Goal: Transaction & Acquisition: Subscribe to service/newsletter

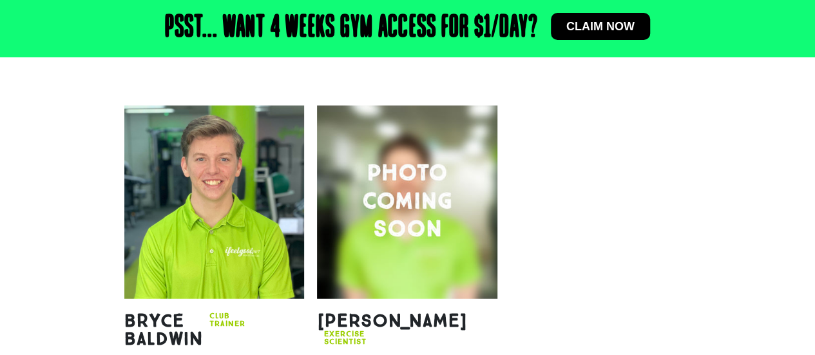
scroll to position [1507, 0]
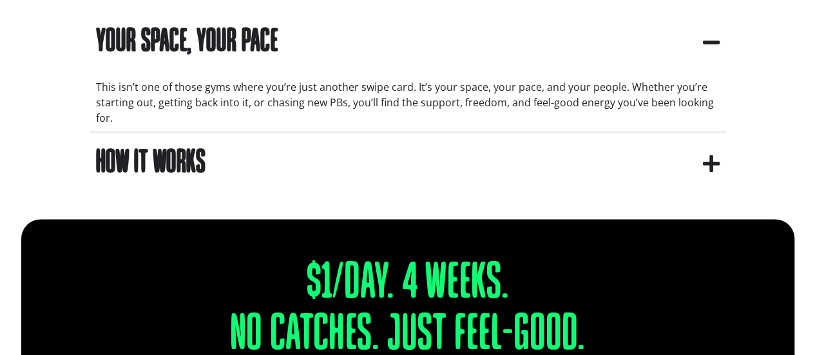
scroll to position [1208, 0]
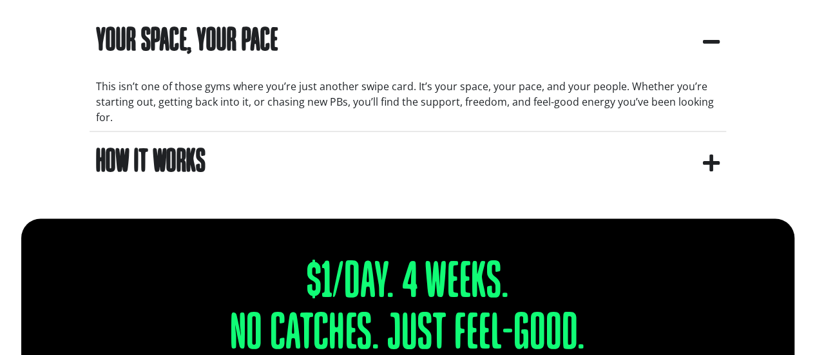
click at [709, 146] on summary "How It Works" at bounding box center [408, 161] width 637 height 61
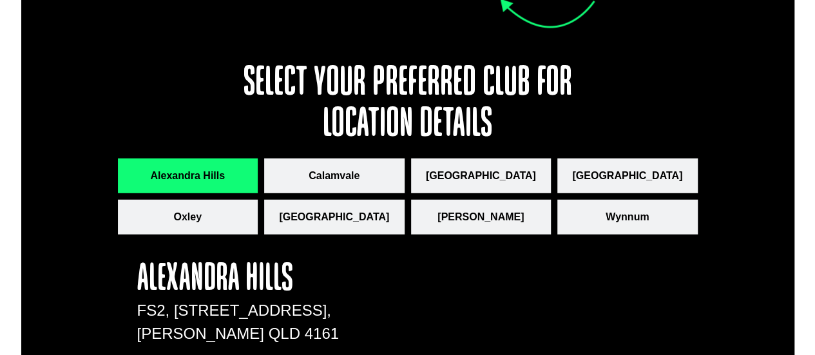
scroll to position [1770, 0]
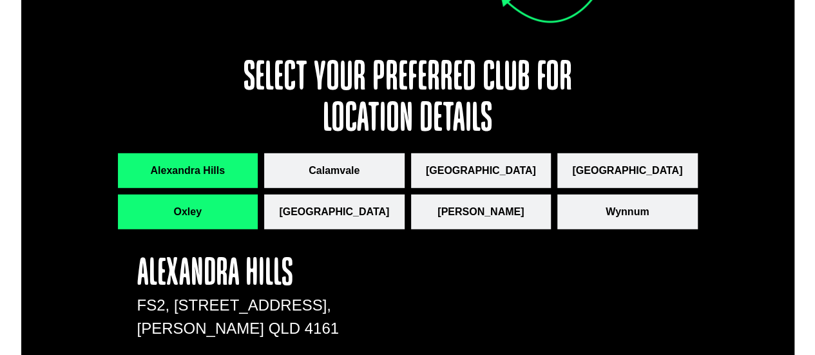
click at [223, 217] on button "Oxley" at bounding box center [188, 212] width 140 height 35
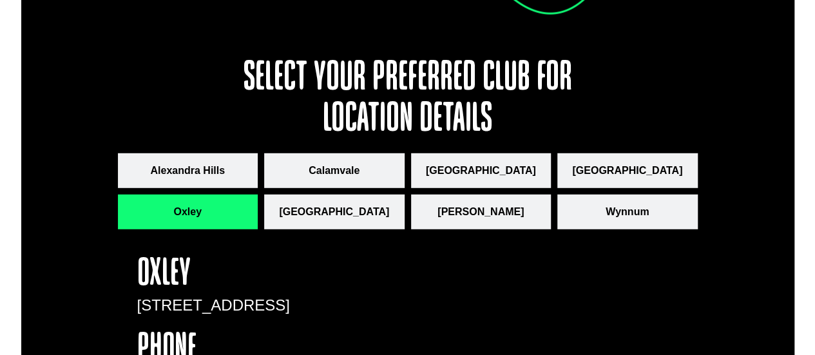
scroll to position [1771, 0]
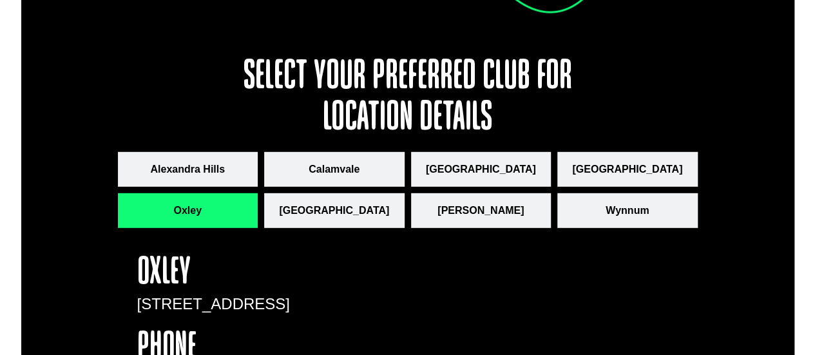
click at [383, 79] on h3 "Select your preferred club for location details" at bounding box center [408, 98] width 348 height 82
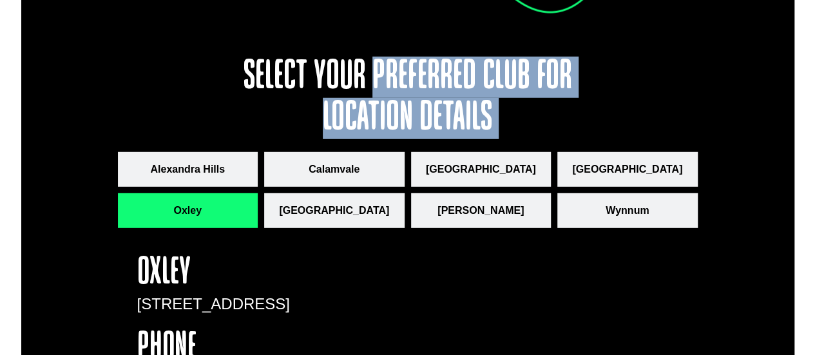
drag, startPoint x: 383, startPoint y: 79, endPoint x: 522, endPoint y: 117, distance: 143.5
click at [522, 117] on h3 "Select your preferred club for location details" at bounding box center [408, 98] width 348 height 82
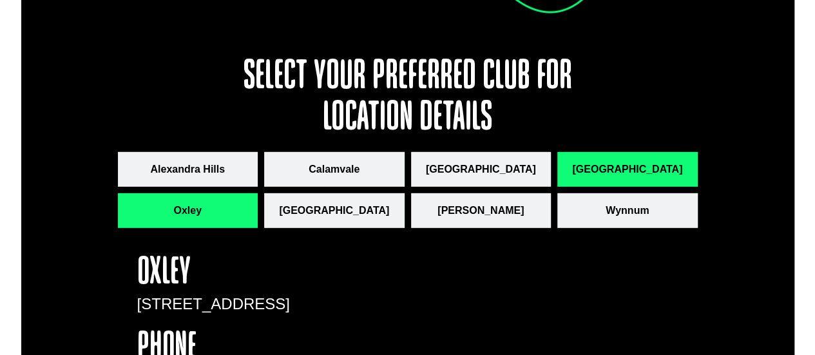
click at [657, 181] on button "[GEOGRAPHIC_DATA]" at bounding box center [627, 169] width 140 height 35
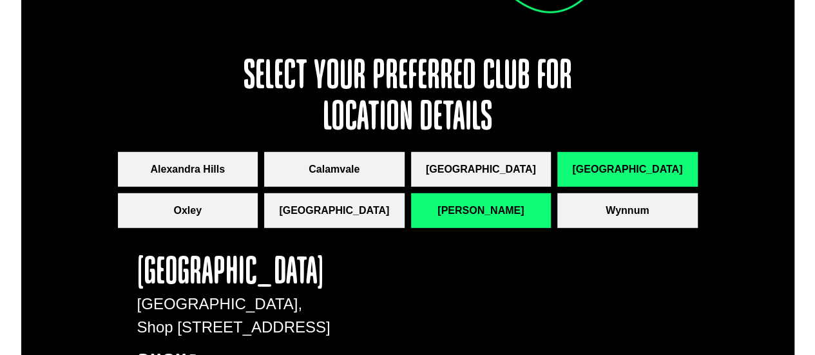
click at [450, 216] on button "[PERSON_NAME]" at bounding box center [481, 210] width 140 height 35
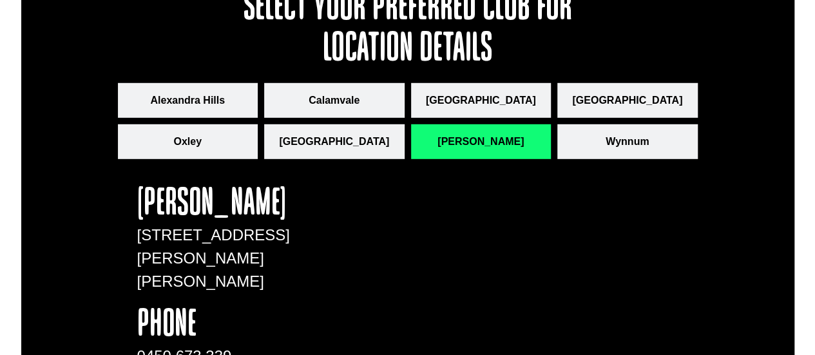
scroll to position [1830, 0]
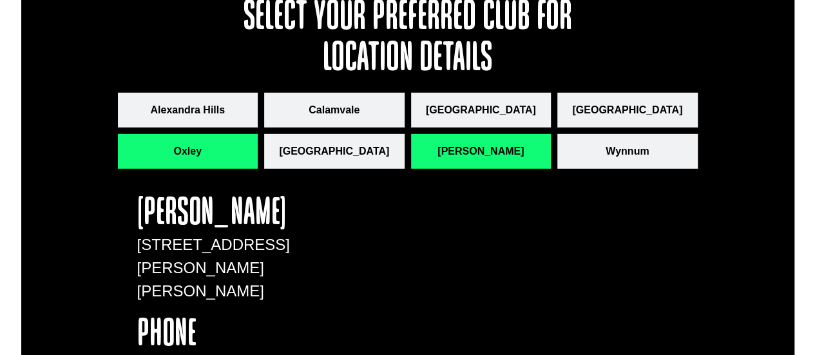
click at [238, 153] on button "Oxley" at bounding box center [188, 151] width 140 height 35
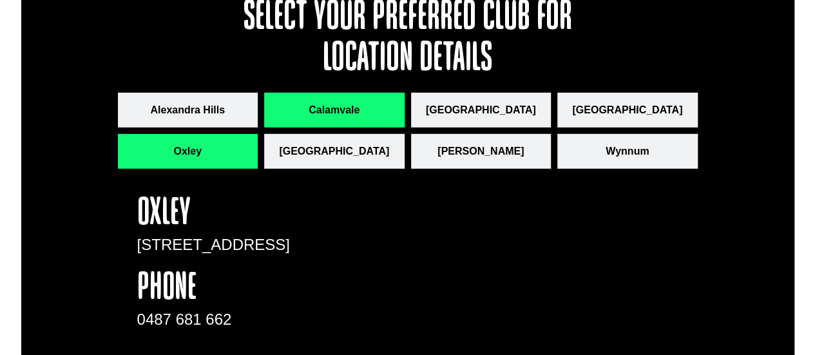
click at [353, 110] on span "Calamvale" at bounding box center [334, 109] width 51 height 15
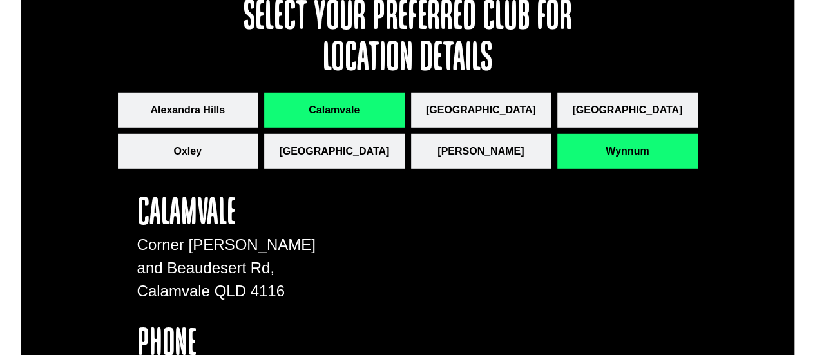
click at [664, 146] on button "Wynnum" at bounding box center [627, 151] width 140 height 35
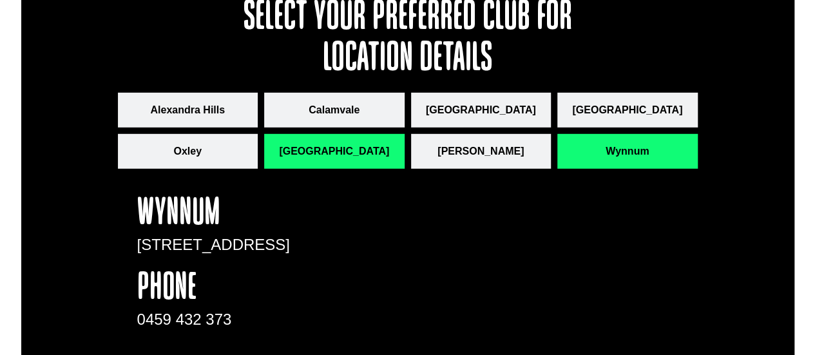
click at [308, 150] on span "[GEOGRAPHIC_DATA]" at bounding box center [334, 151] width 110 height 15
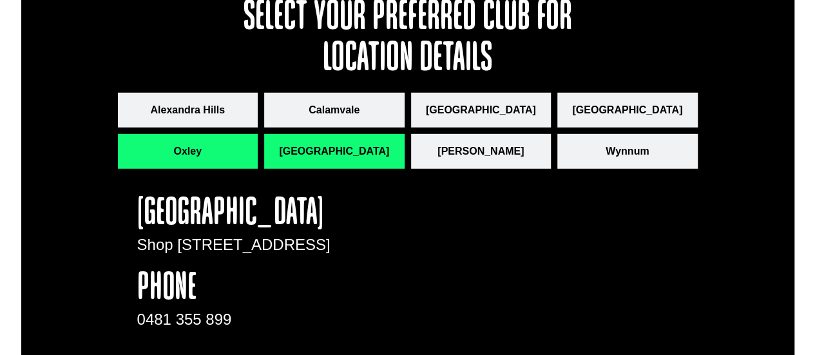
click at [213, 160] on button "Oxley" at bounding box center [188, 151] width 140 height 35
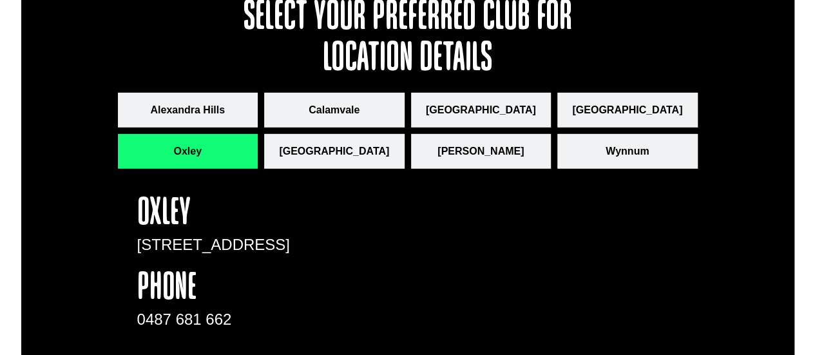
click at [290, 253] on div "99 Cook Street, Oxley QLD 4075" at bounding box center [239, 251] width 204 height 36
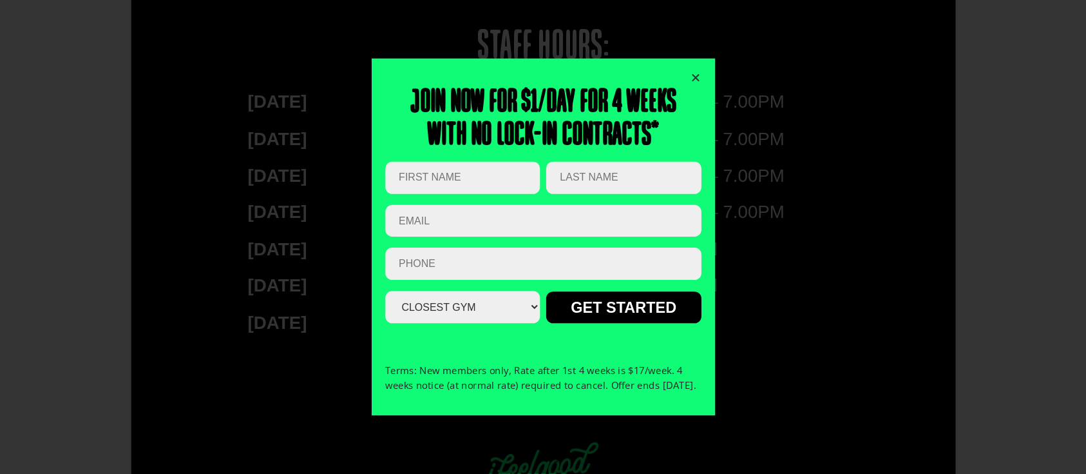
scroll to position [2219, 0]
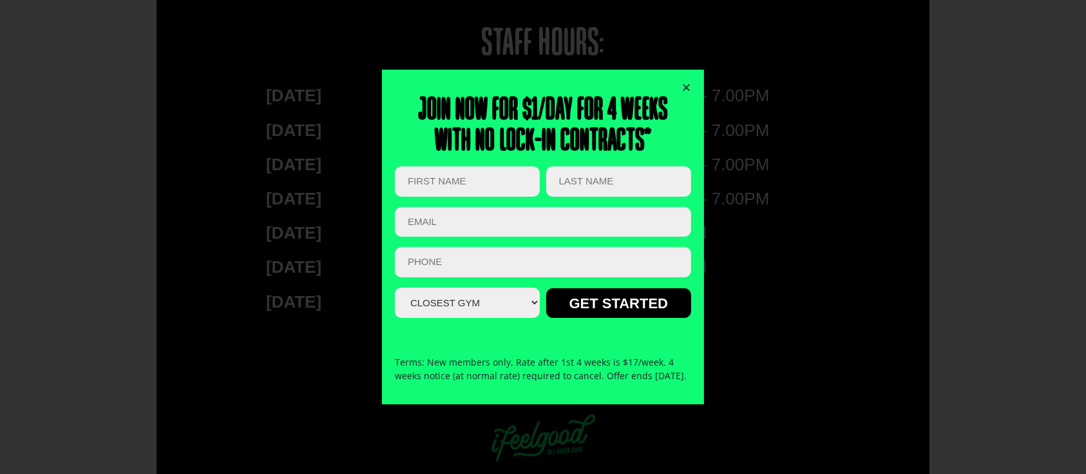
drag, startPoint x: 796, startPoint y: 3, endPoint x: 726, endPoint y: 145, distance: 157.9
click at [726, 145] on div "Join now for $1/day for 4 weeks With no lock-in contracts* LinkedIn This field …" at bounding box center [543, 237] width 1086 height 474
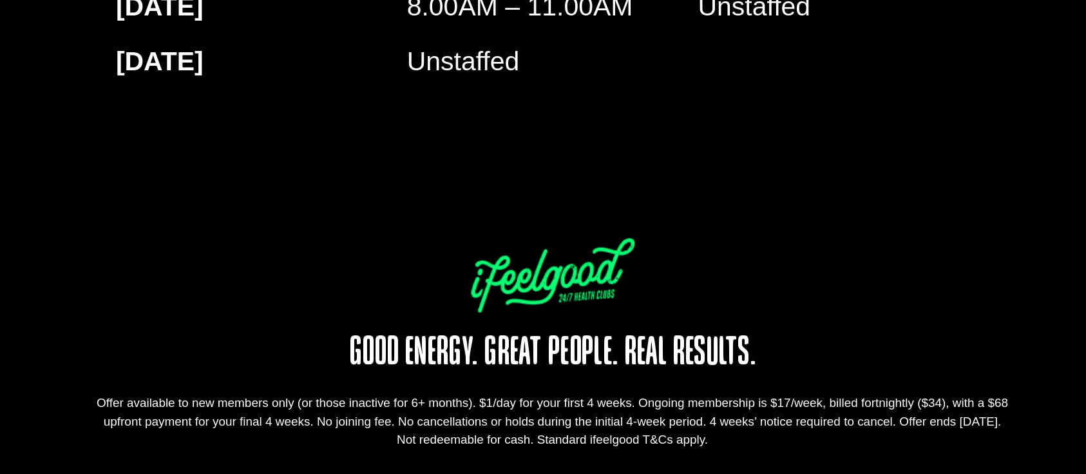
scroll to position [2330, 0]
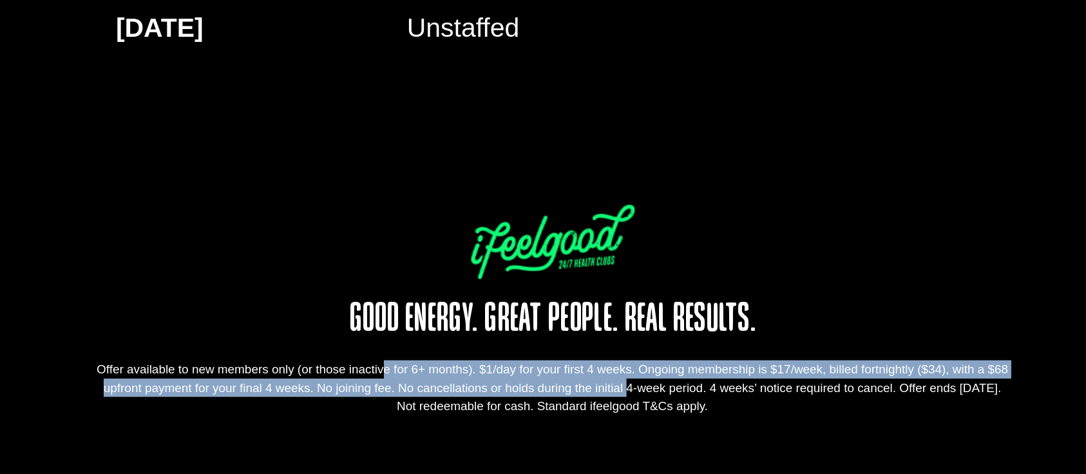
drag, startPoint x: 404, startPoint y: 400, endPoint x: 575, endPoint y: 411, distance: 171.8
click at [575, 354] on div "Offer available to new members only (or those inactive for 6+ months). $1/day f…" at bounding box center [543, 418] width 580 height 35
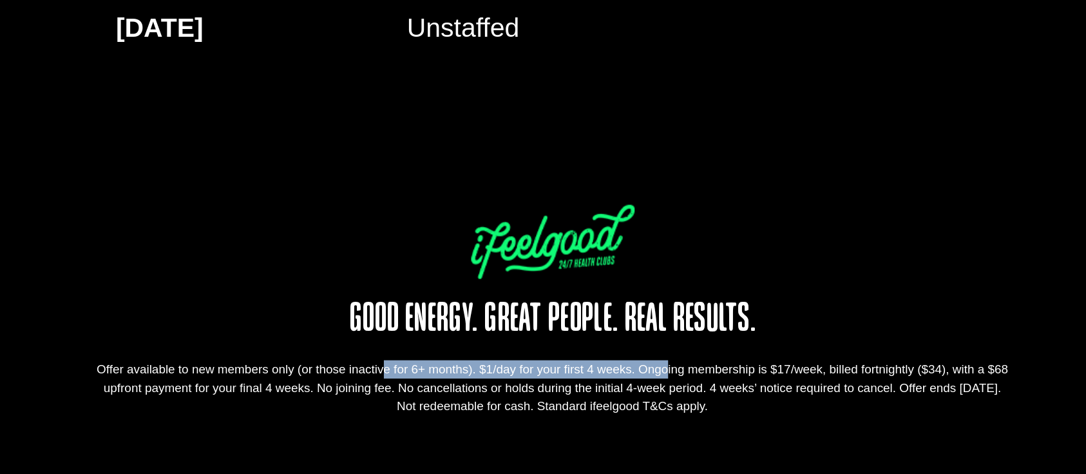
click at [553, 354] on div "Offer available to new members only (or those inactive for 6+ months). $1/day f…" at bounding box center [543, 418] width 580 height 35
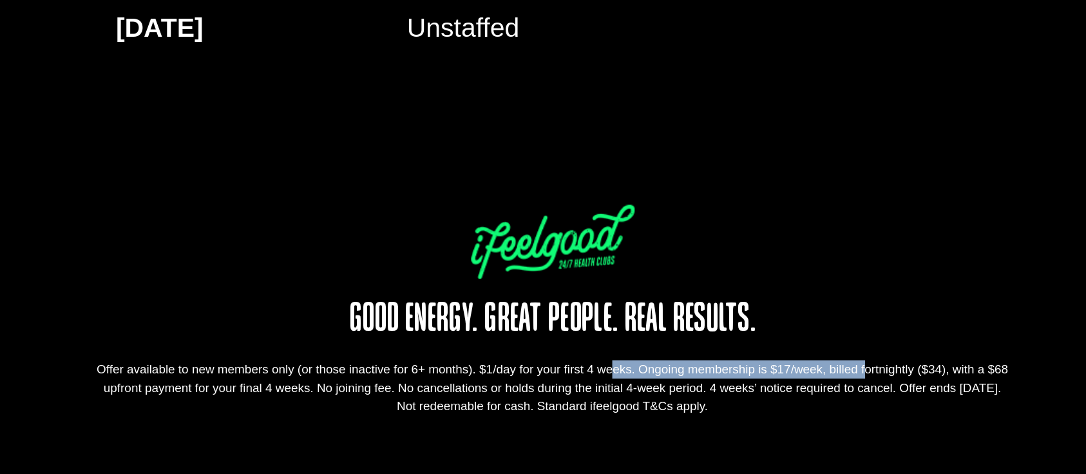
drag, startPoint x: 553, startPoint y: 407, endPoint x: 697, endPoint y: 407, distance: 143.7
click at [697, 354] on div "Offer available to new members only (or those inactive for 6+ months). $1/day f…" at bounding box center [543, 418] width 580 height 35
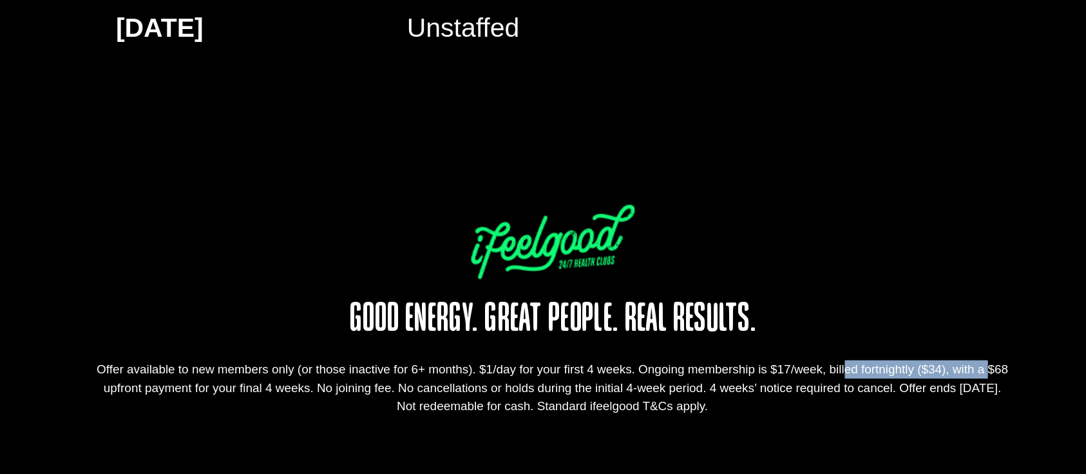
drag, startPoint x: 697, startPoint y: 407, endPoint x: 787, endPoint y: 403, distance: 90.9
click at [787, 354] on div "Offer available to new members only (or those inactive for 6+ months). $1/day f…" at bounding box center [543, 418] width 580 height 35
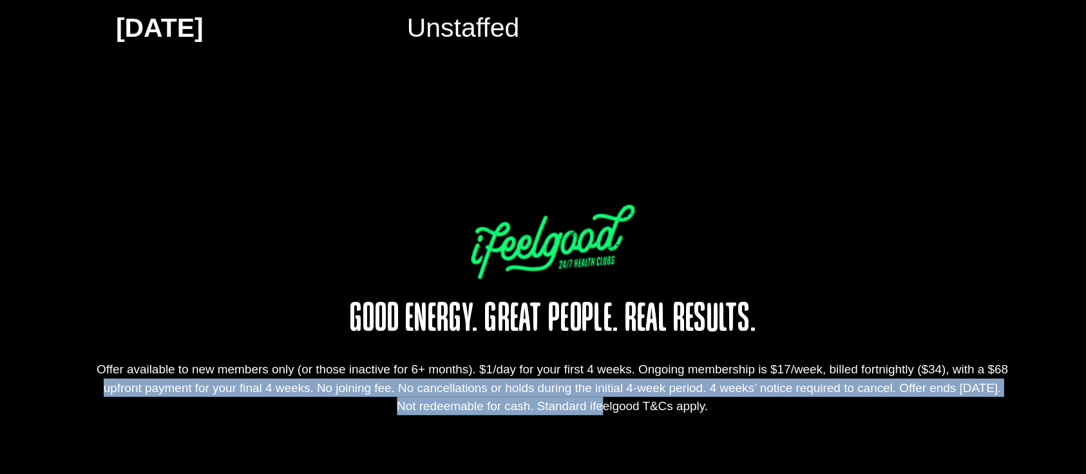
drag, startPoint x: 798, startPoint y: 403, endPoint x: 536, endPoint y: 428, distance: 262.8
click at [536, 354] on div "Offer available to new members only (or those inactive for 6+ months). $1/day f…" at bounding box center [543, 418] width 580 height 35
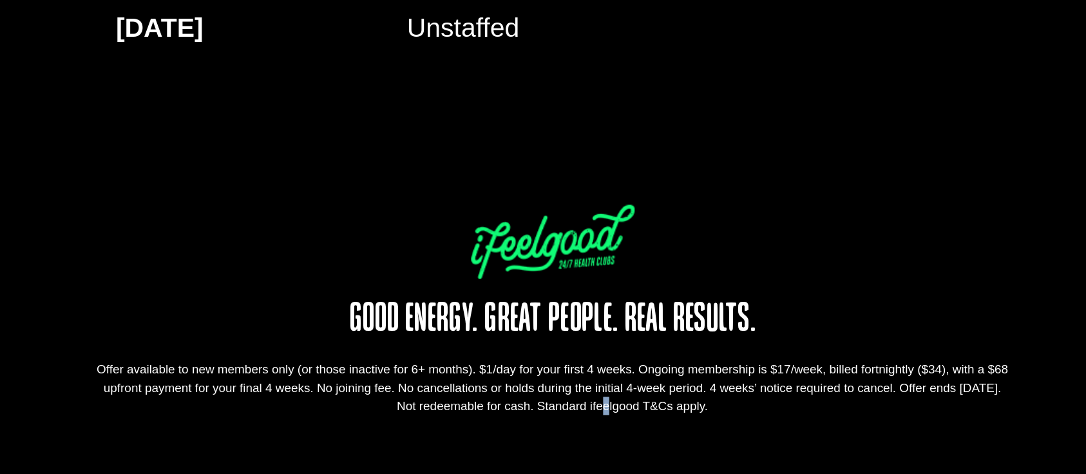
click at [536, 354] on div "Offer available to new members only (or those inactive for 6+ months). $1/day f…" at bounding box center [543, 418] width 580 height 35
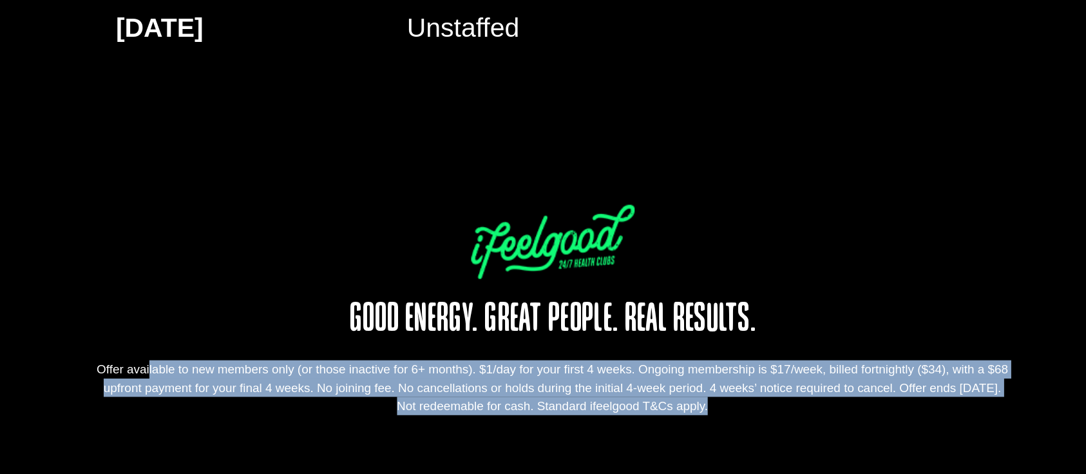
click at [536, 354] on div "Offer available to new members only (or those inactive for 6+ months). $1/day f…" at bounding box center [543, 418] width 580 height 35
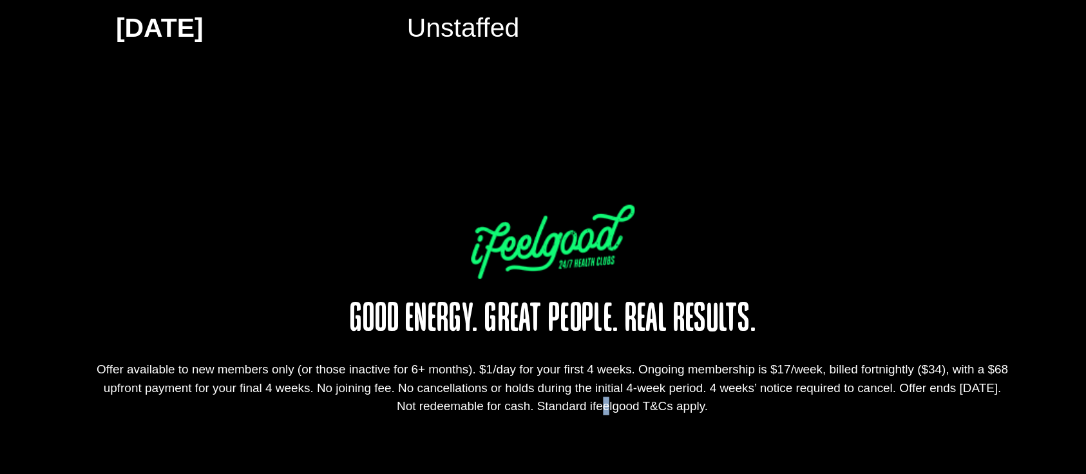
click at [536, 354] on div "Offer available to new members only (or those inactive for 6+ months). $1/day f…" at bounding box center [543, 418] width 580 height 35
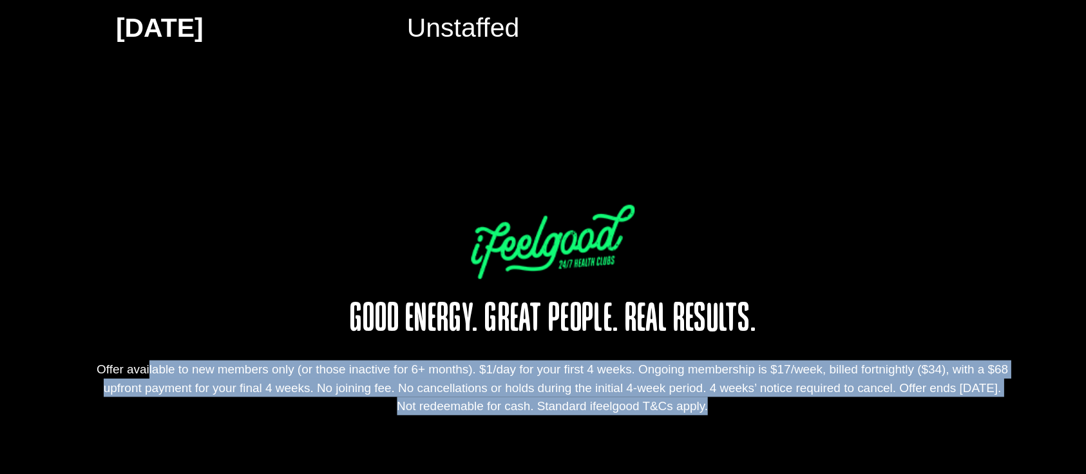
click at [536, 354] on div "Offer available to new members only (or those inactive for 6+ months). $1/day f…" at bounding box center [543, 418] width 580 height 35
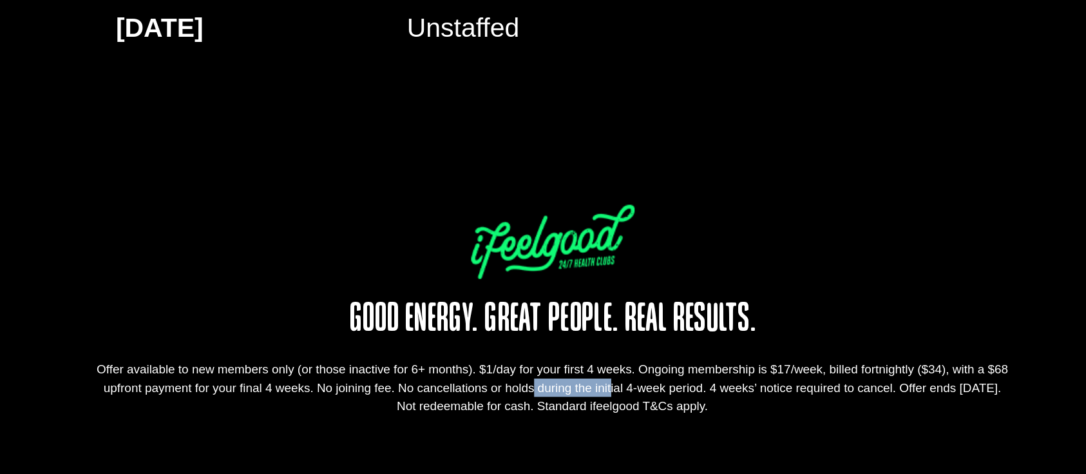
drag, startPoint x: 508, startPoint y: 417, endPoint x: 557, endPoint y: 415, distance: 49.0
click at [557, 354] on div "Offer available to new members only (or those inactive for 6+ months). $1/day f…" at bounding box center [543, 418] width 580 height 35
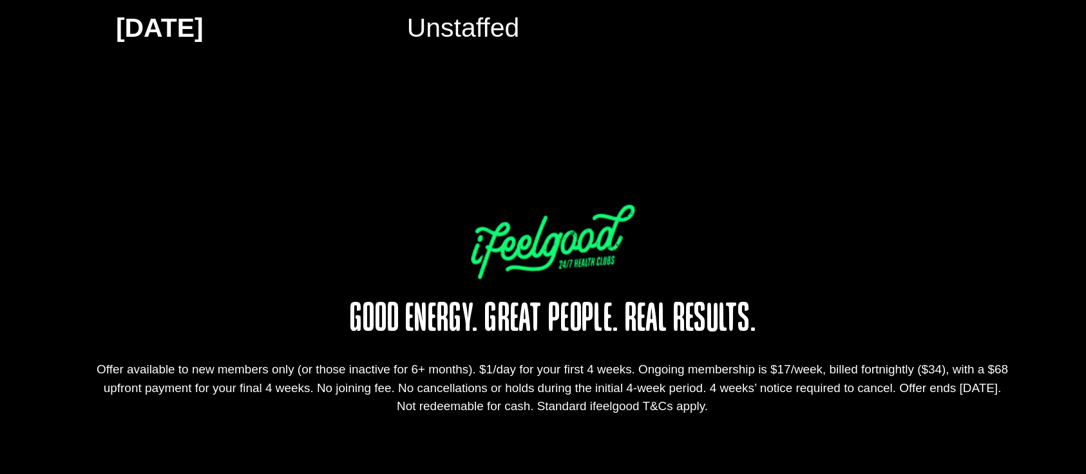
click at [474, 354] on div "Offer available to new members only (or those inactive for 6+ months). $1/day f…" at bounding box center [543, 418] width 580 height 35
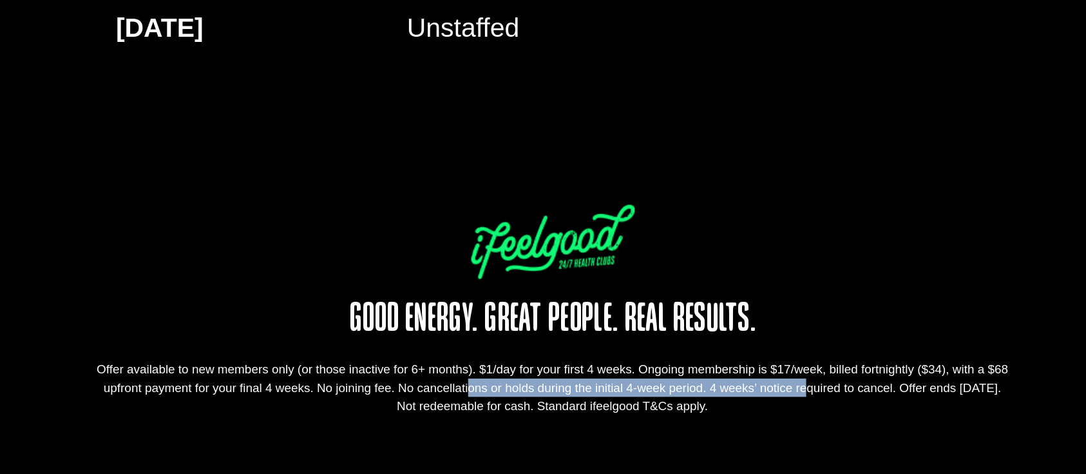
drag, startPoint x: 474, startPoint y: 415, endPoint x: 679, endPoint y: 418, distance: 205.0
click at [679, 354] on div "Offer available to new members only (or those inactive for 6+ months). $1/day f…" at bounding box center [543, 418] width 580 height 35
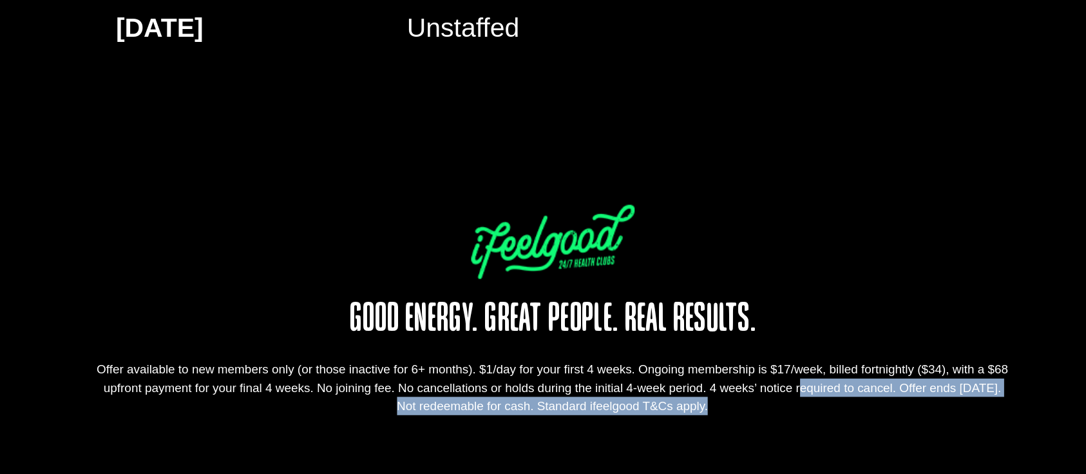
drag, startPoint x: 679, startPoint y: 418, endPoint x: 725, endPoint y: 428, distance: 47.4
click at [725, 354] on div "Offer available to new members only (or those inactive for 6+ months). $1/day f…" at bounding box center [543, 418] width 580 height 35
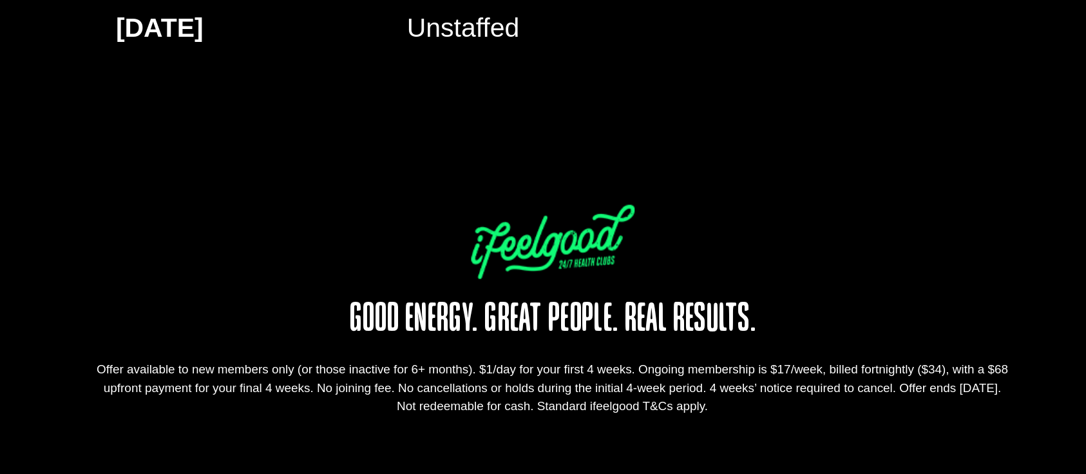
click at [693, 320] on div at bounding box center [543, 326] width 580 height 47
click at [695, 354] on div "Offer available to new members only (or those inactive for 6+ months). $1/day f…" at bounding box center [543, 418] width 580 height 35
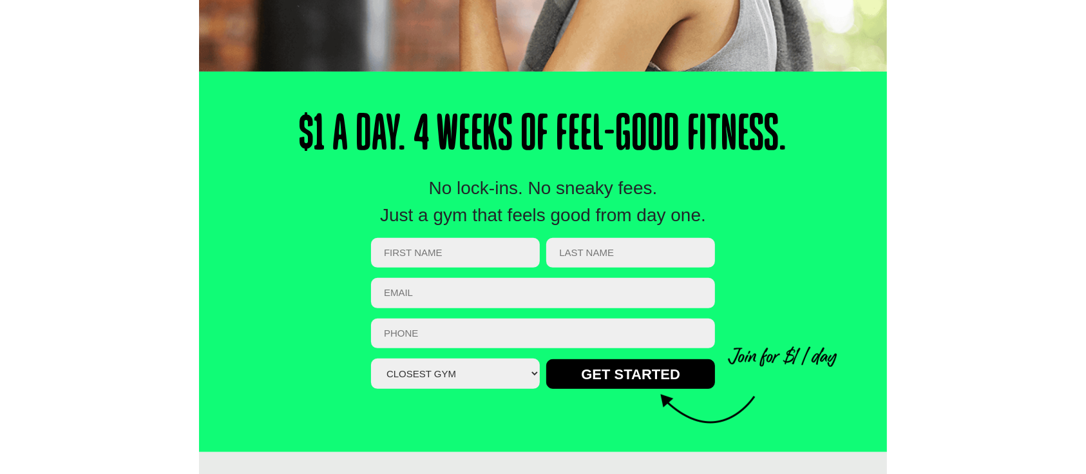
scroll to position [403, 0]
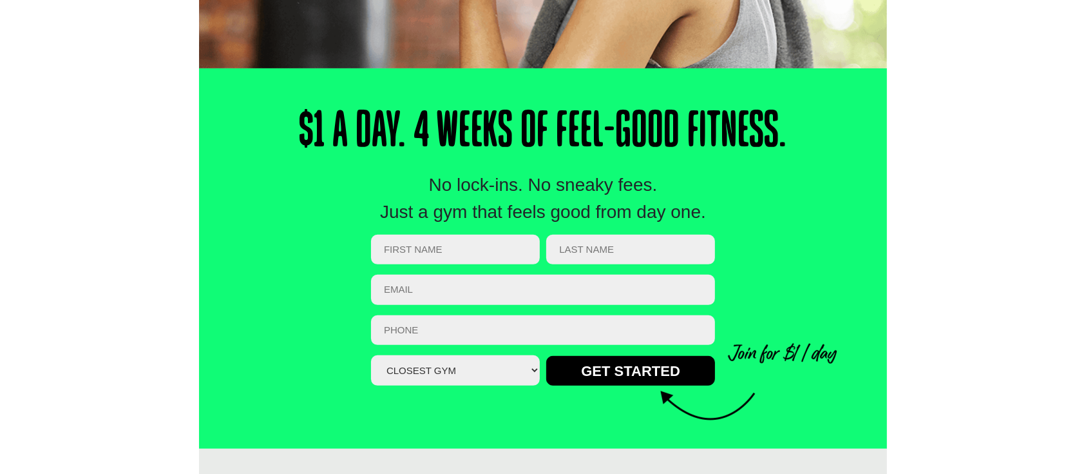
click at [815, 305] on div "$1 a Day. 4 Weeks of Feel-Good Fitness. No lock-ins. No sneaky fees. Just a gym…" at bounding box center [543, 258] width 1086 height 381
